Goal: Information Seeking & Learning: Learn about a topic

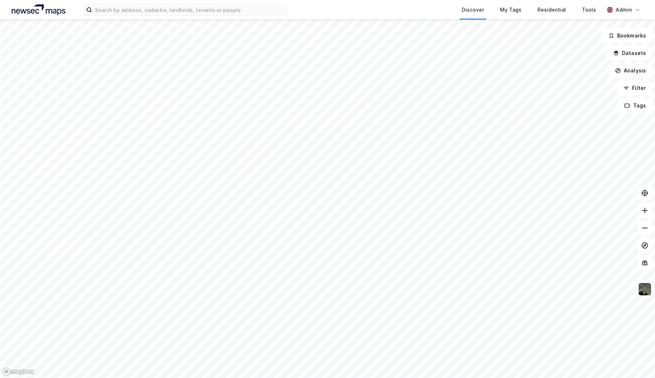
click at [314, 10] on div "Discover My Tags Residential Tools Admin" at bounding box center [327, 10] width 655 height 20
click at [202, 9] on input at bounding box center [189, 9] width 194 height 11
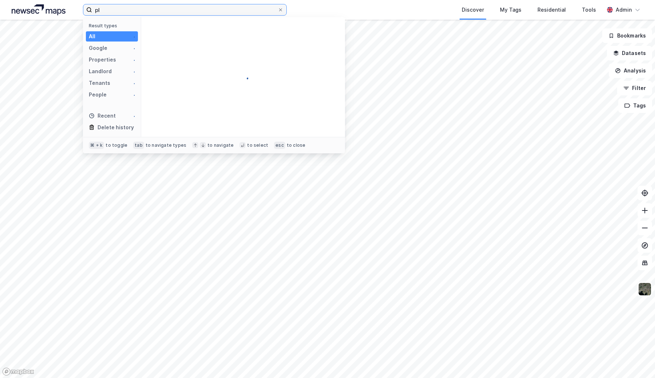
type input "p"
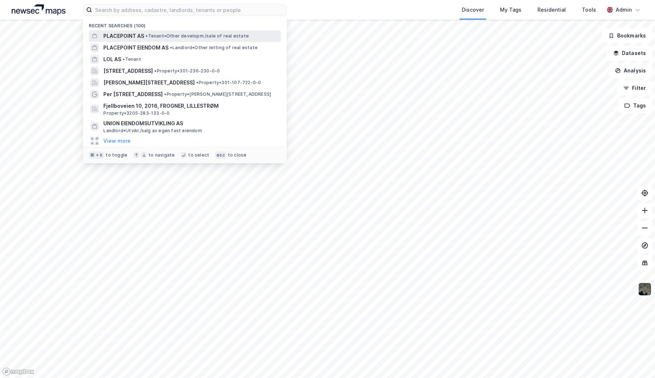
click at [187, 34] on span "• Tenant • Other developm./sale of real estate" at bounding box center [196, 36] width 103 height 6
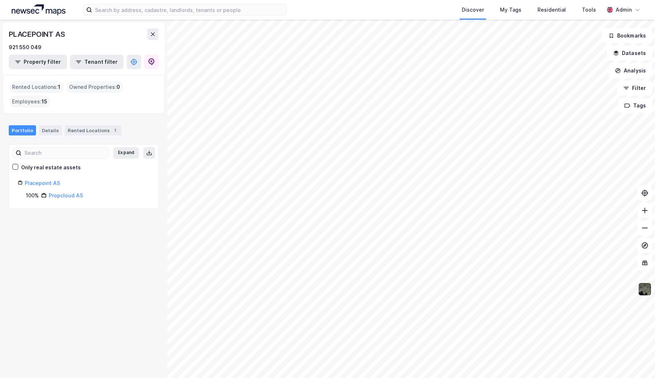
click at [49, 86] on div "Rented Locations : 1" at bounding box center [36, 87] width 54 height 12
click at [77, 130] on div "Rented Locations 1" at bounding box center [93, 130] width 57 height 10
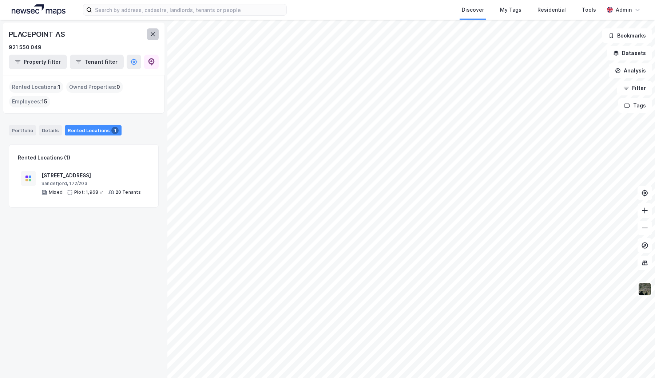
click at [152, 36] on icon at bounding box center [153, 34] width 6 height 6
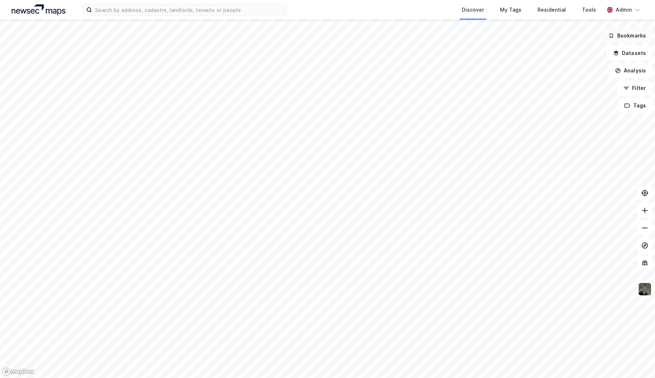
click at [622, 39] on button "Bookmarks" at bounding box center [627, 35] width 50 height 15
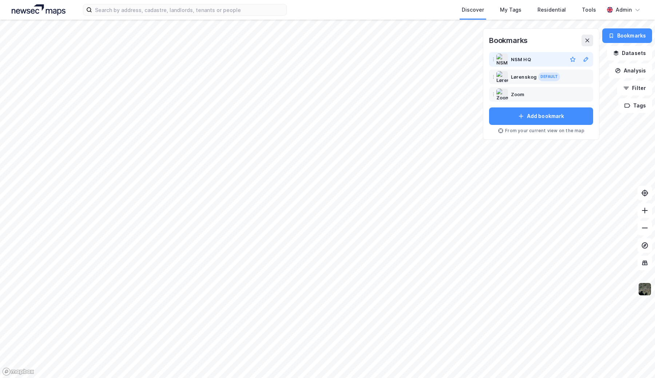
click at [528, 59] on div "NSM HQ" at bounding box center [521, 59] width 20 height 9
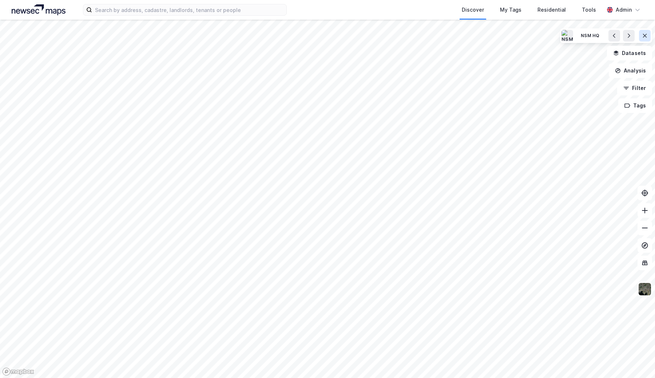
click at [645, 35] on icon at bounding box center [645, 36] width 4 height 4
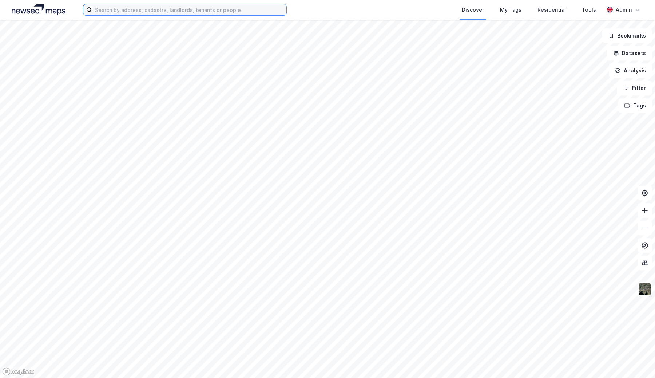
click at [167, 4] on label at bounding box center [185, 10] width 204 height 12
click at [167, 4] on input at bounding box center [189, 9] width 194 height 11
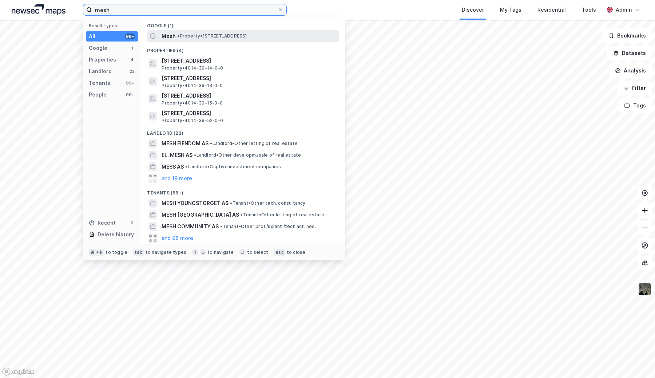
type input "mesh"
click at [222, 36] on span "• Property • Tordenskiolds gate 2, 0160 Oslo" at bounding box center [211, 36] width 69 height 6
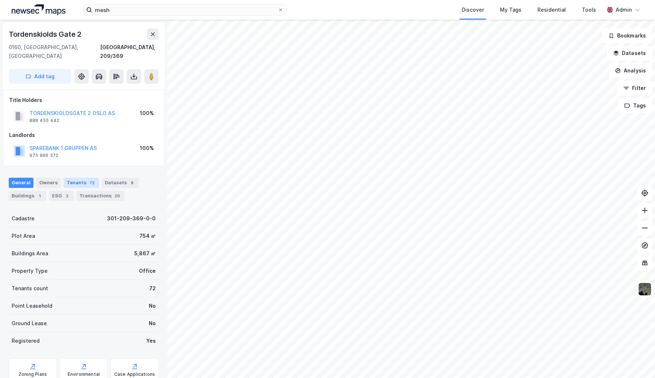
click at [81, 178] on div "Tenants 72" at bounding box center [81, 183] width 35 height 10
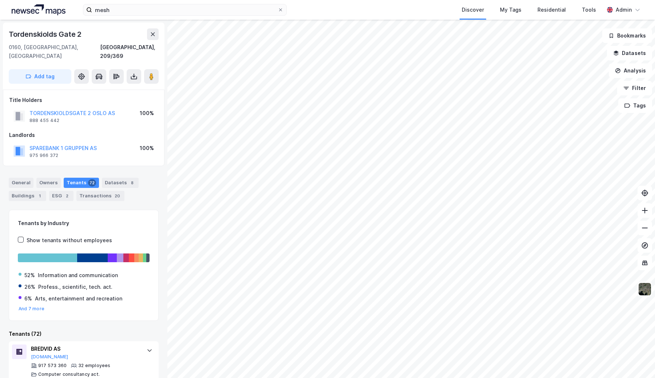
click at [153, 169] on div "General Owners Tenants 72 Datasets 8 Buildings 1 ESG 2 Transactions 20" at bounding box center [83, 186] width 167 height 35
click at [627, 50] on button "Datasets" at bounding box center [629, 53] width 45 height 15
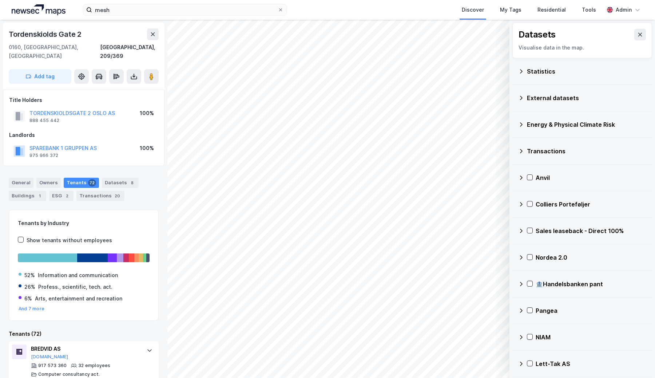
click at [523, 96] on icon at bounding box center [521, 98] width 6 height 6
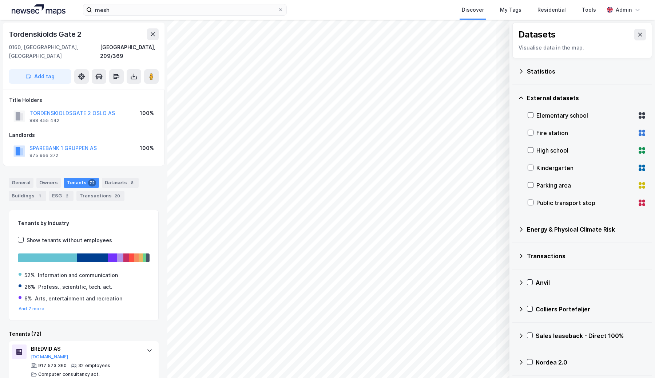
click at [523, 96] on icon at bounding box center [521, 98] width 6 height 6
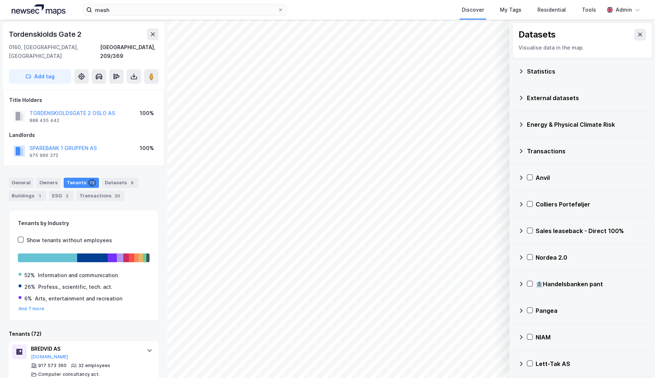
click at [520, 125] on icon at bounding box center [521, 124] width 3 height 4
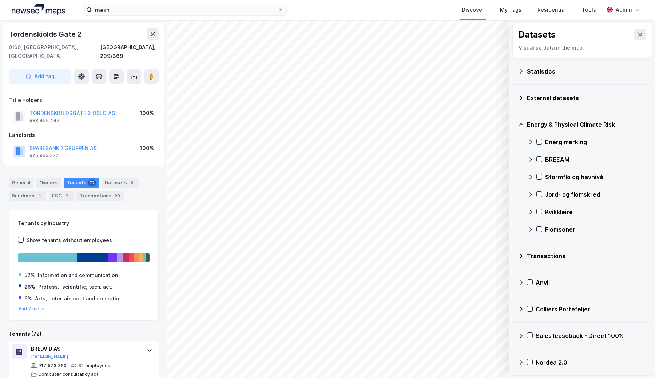
click at [520, 125] on icon at bounding box center [521, 124] width 6 height 6
